Goal: Entertainment & Leisure: Consume media (video, audio)

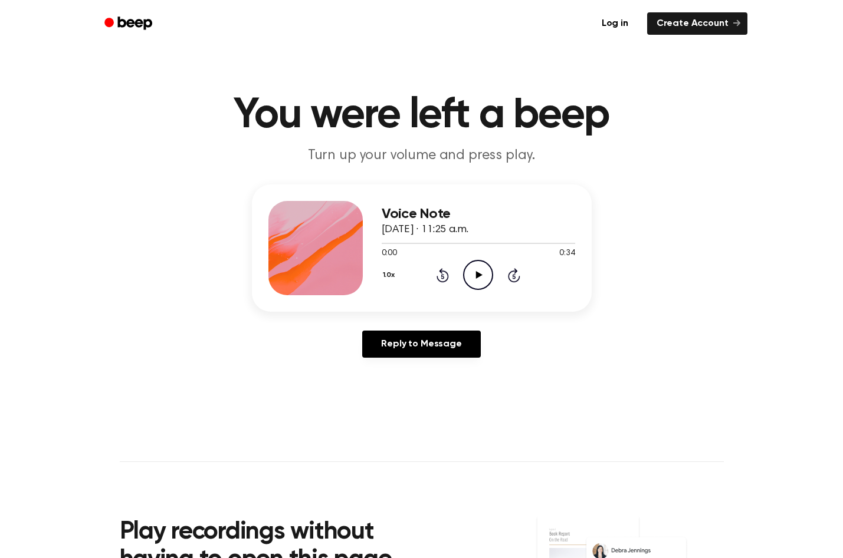
click at [473, 280] on icon "Play Audio" at bounding box center [478, 275] width 30 height 30
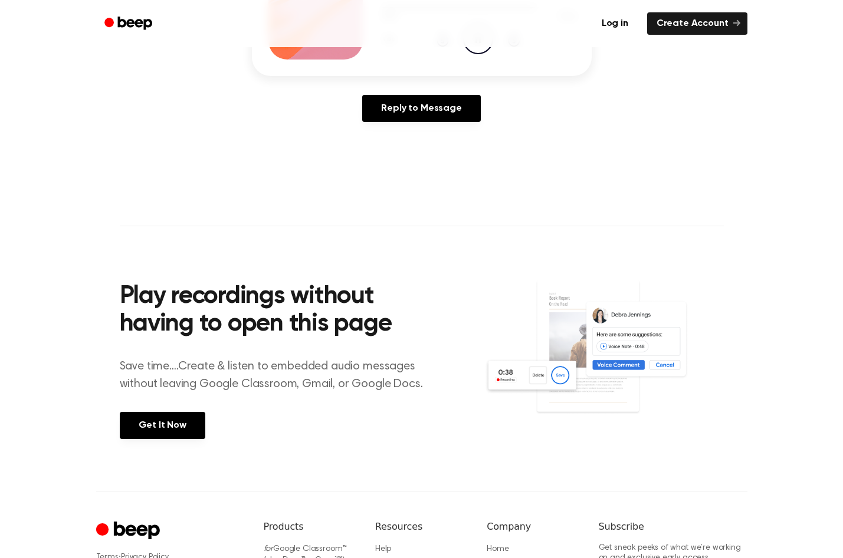
scroll to position [177, 0]
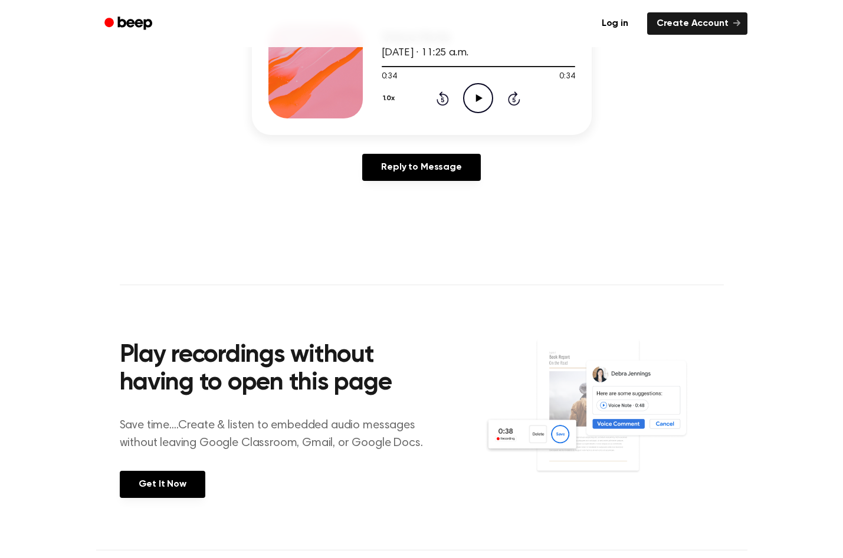
click at [475, 104] on icon "Play Audio" at bounding box center [478, 98] width 30 height 30
click at [479, 103] on icon "Play Audio" at bounding box center [478, 98] width 30 height 30
click at [481, 100] on icon "Play Audio" at bounding box center [478, 98] width 30 height 30
click at [478, 100] on icon "Pause Audio" at bounding box center [478, 98] width 30 height 30
click at [478, 100] on icon at bounding box center [479, 98] width 6 height 8
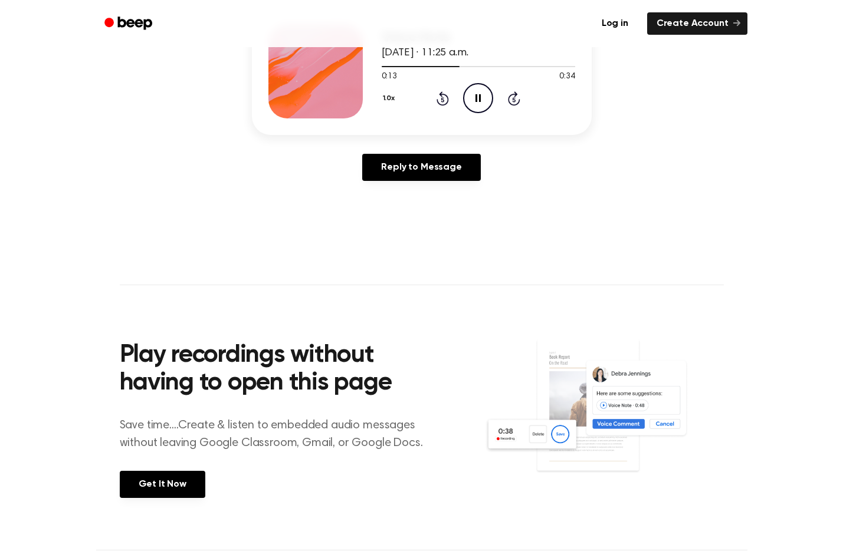
click at [478, 100] on icon "Pause Audio" at bounding box center [478, 98] width 30 height 30
click at [476, 105] on icon "Play Audio" at bounding box center [478, 98] width 30 height 30
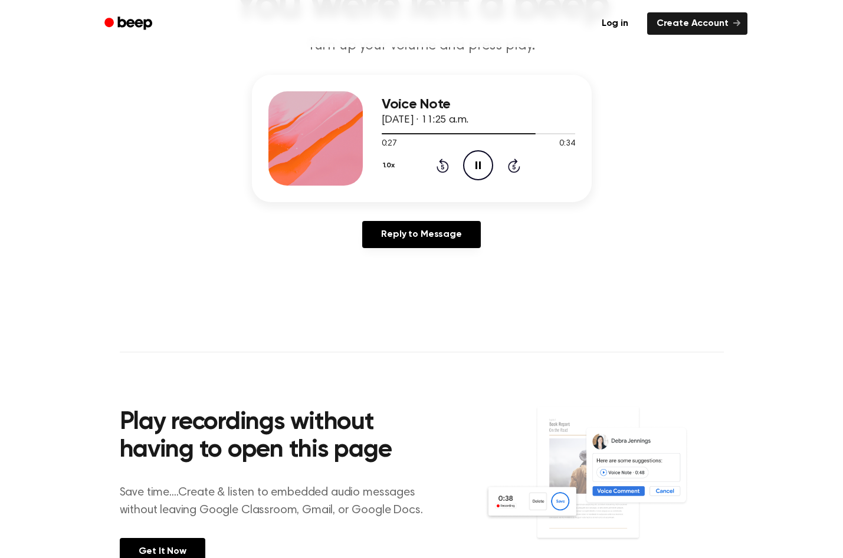
scroll to position [59, 0]
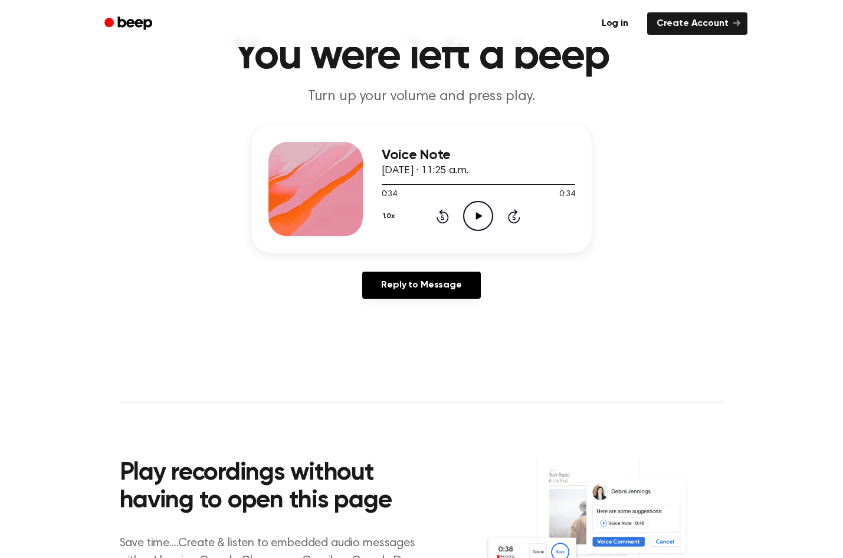
click at [471, 219] on icon "Play Audio" at bounding box center [478, 216] width 30 height 30
click at [478, 213] on icon "Play Audio" at bounding box center [478, 216] width 30 height 30
click at [475, 216] on icon "Play Audio" at bounding box center [478, 216] width 30 height 30
drag, startPoint x: 540, startPoint y: 257, endPoint x: 564, endPoint y: 262, distance: 24.6
drag, startPoint x: 564, startPoint y: 262, endPoint x: 783, endPoint y: 126, distance: 257.7
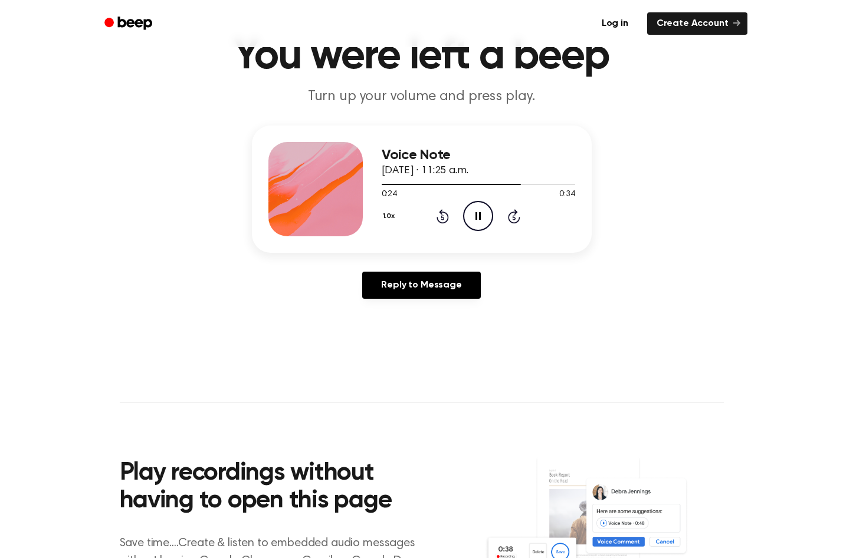
click at [783, 126] on div "Voice Note [DATE] · 11:25 a.m. 0:24 0:34 Your browser does not support the [obj…" at bounding box center [421, 217] width 814 height 183
click at [477, 216] on icon at bounding box center [479, 216] width 6 height 8
click at [476, 218] on icon at bounding box center [479, 216] width 6 height 8
